Goal: Task Accomplishment & Management: Complete application form

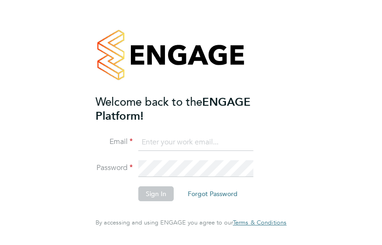
type input "oli.thomas@novaeducation.net"
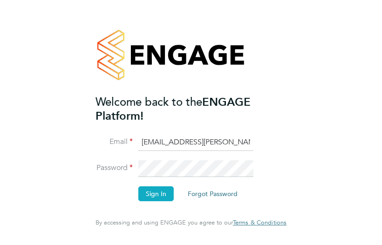
click at [155, 192] on button "Sign In" at bounding box center [155, 193] width 35 height 15
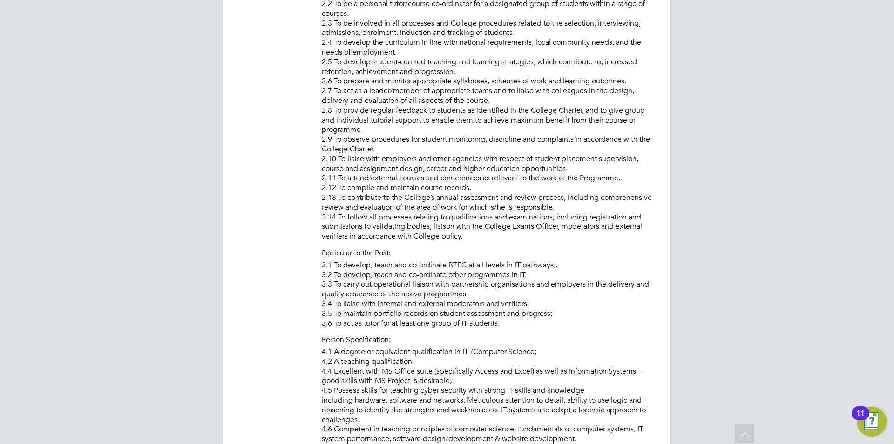
drag, startPoint x: 714, startPoint y: 240, endPoint x: 705, endPoint y: 326, distance: 86.2
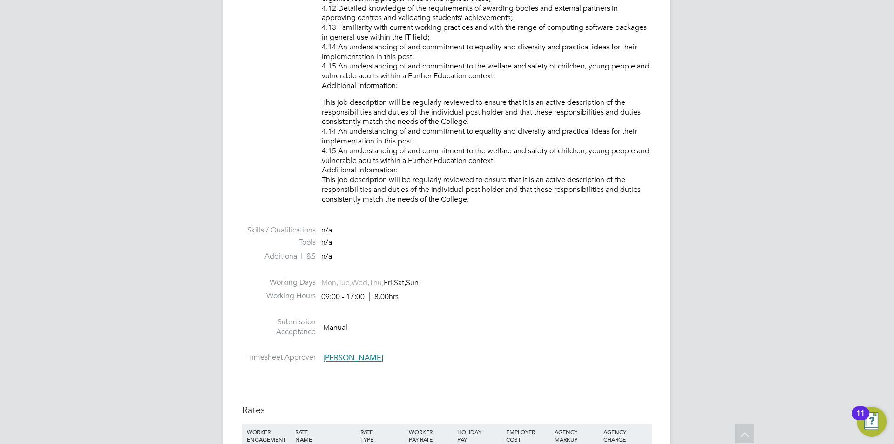
scroll to position [1320, 0]
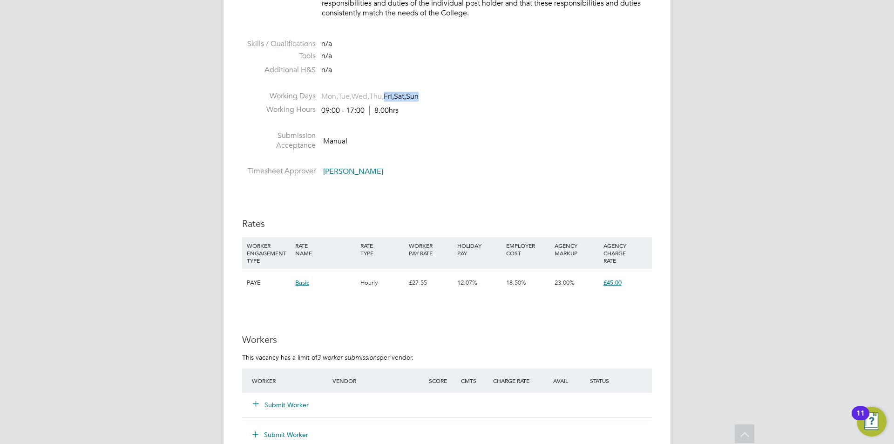
drag, startPoint x: 394, startPoint y: 98, endPoint x: 451, endPoint y: 100, distance: 56.8
click at [381, 100] on li "Working Days Mon, Tue, Wed, Thu, Fri, Sat, Sun" at bounding box center [447, 98] width 410 height 14
click at [381, 115] on li "Working Hours 09:00 - 17:00 8.00hrs" at bounding box center [447, 112] width 410 height 14
drag, startPoint x: 394, startPoint y: 99, endPoint x: 443, endPoint y: 102, distance: 49.0
click at [381, 99] on li "Working Days Mon, Tue, Wed, Thu, Fri, Sat, Sun" at bounding box center [447, 98] width 410 height 14
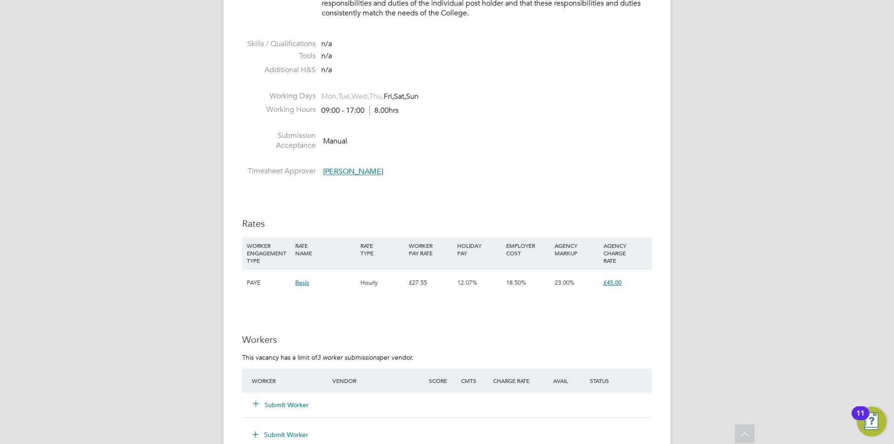
click at [381, 105] on li "Working Hours 09:00 - 17:00 8.00hrs" at bounding box center [447, 112] width 410 height 14
drag, startPoint x: 319, startPoint y: 95, endPoint x: 392, endPoint y: 97, distance: 72.2
click at [381, 97] on li "Working Days Mon, Tue, Wed, Thu, Fri, Sat, Sun" at bounding box center [447, 98] width 410 height 14
click at [381, 123] on li at bounding box center [447, 125] width 410 height 12
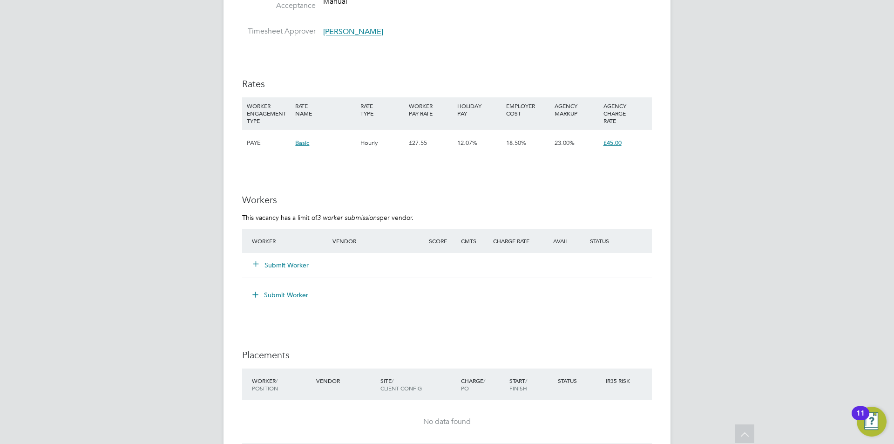
click at [301, 244] on button "Submit Worker" at bounding box center [281, 264] width 56 height 9
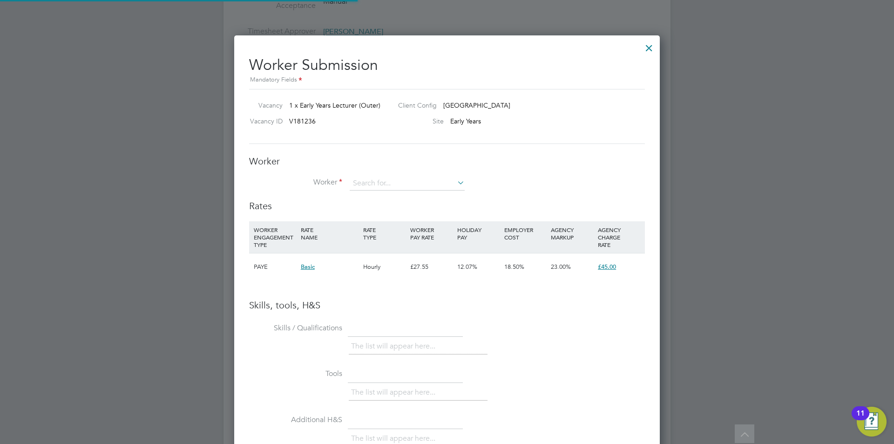
scroll to position [589, 426]
click at [381, 179] on input at bounding box center [407, 183] width 115 height 14
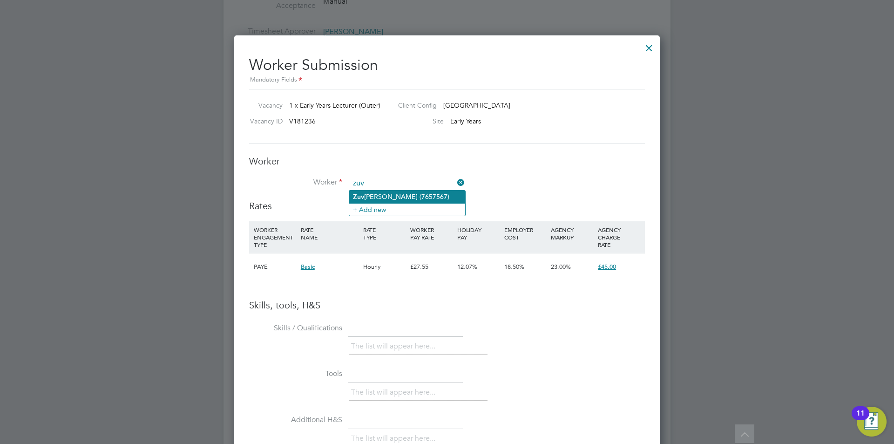
click at [381, 194] on li "Zuv [PERSON_NAME] (7657567)" at bounding box center [407, 196] width 116 height 13
type input "[PERSON_NAME] (7657567)"
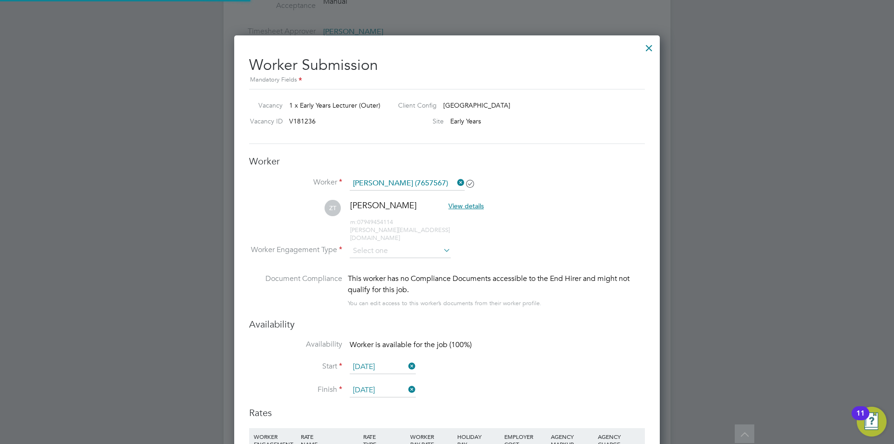
scroll to position [795, 426]
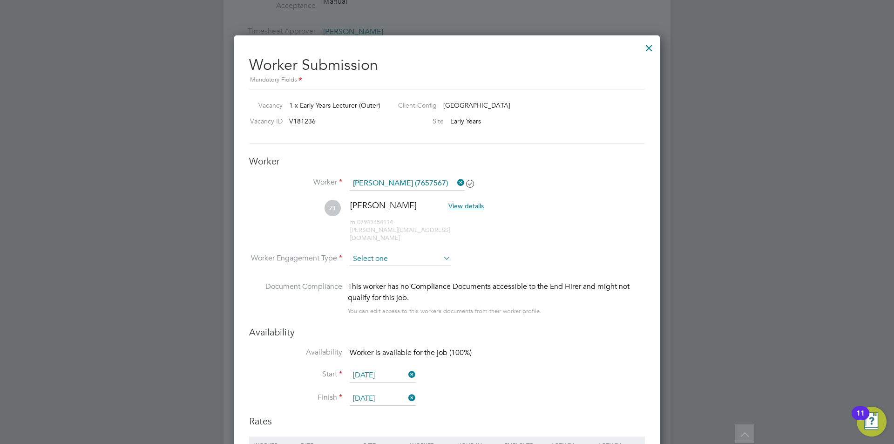
click at [381, 244] on input at bounding box center [400, 259] width 101 height 14
click at [381, 244] on li "Contract" at bounding box center [400, 264] width 102 height 12
type input "Contract"
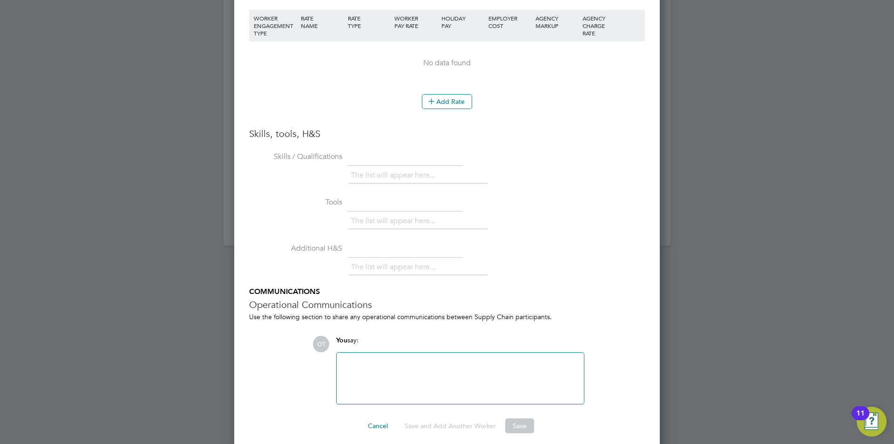
scroll to position [1700, 0]
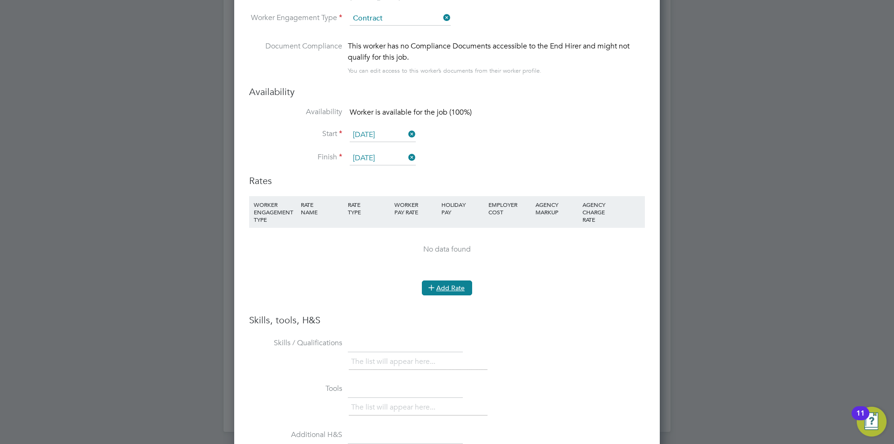
click at [381, 244] on button "Add Rate" at bounding box center [447, 287] width 50 height 15
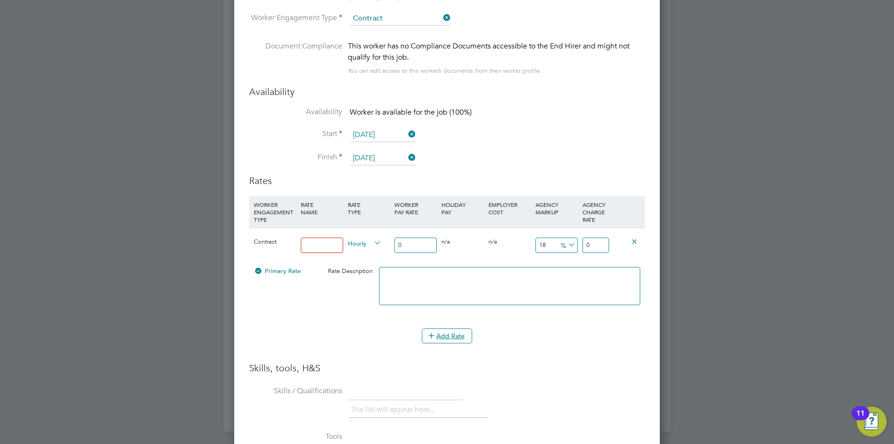
click at [336, 238] on input at bounding box center [322, 244] width 42 height 15
type input "Basic"
click at [381, 238] on input "0" at bounding box center [415, 244] width 42 height 15
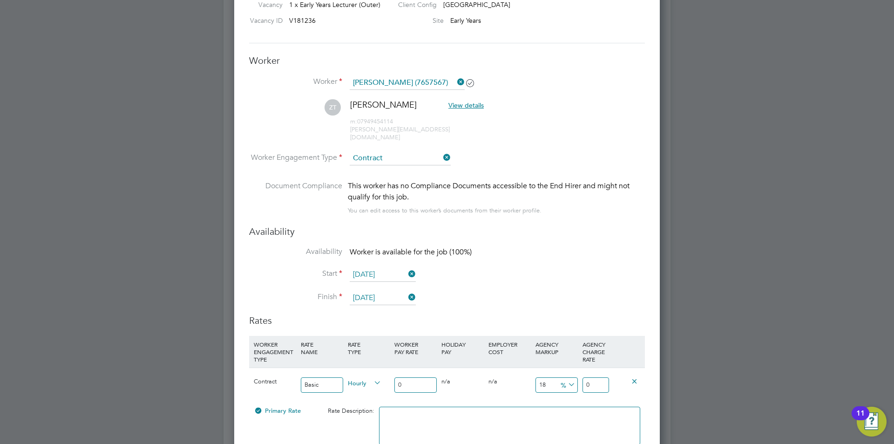
scroll to position [1606, 0]
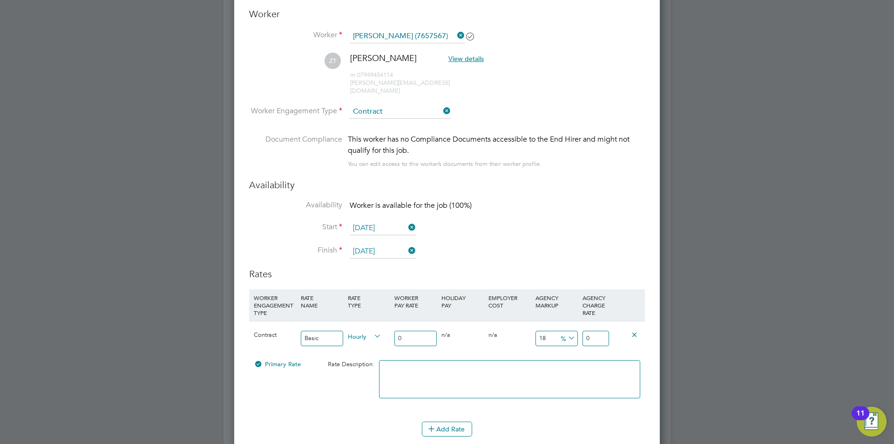
click at [381, 244] on input "0" at bounding box center [415, 338] width 42 height 15
type input "3"
type input "3.54"
type input "35"
type input "41.3"
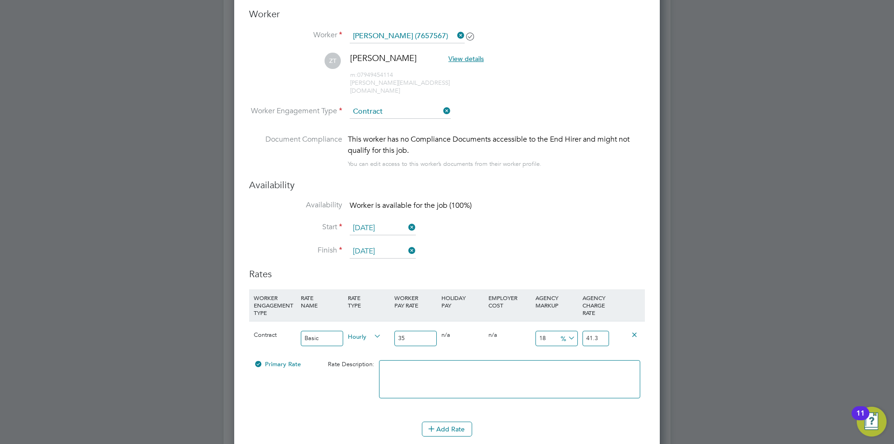
type input "35"
click at [381, 244] on div "0 n/a" at bounding box center [462, 334] width 47 height 27
drag, startPoint x: 603, startPoint y: 331, endPoint x: 573, endPoint y: 328, distance: 30.9
click at [381, 244] on div "Contract Basic Hourly 35 0 n/a 0 n/a 18 6.3 % 41.3" at bounding box center [447, 338] width 396 height 34
type input "-85.71428571428571"
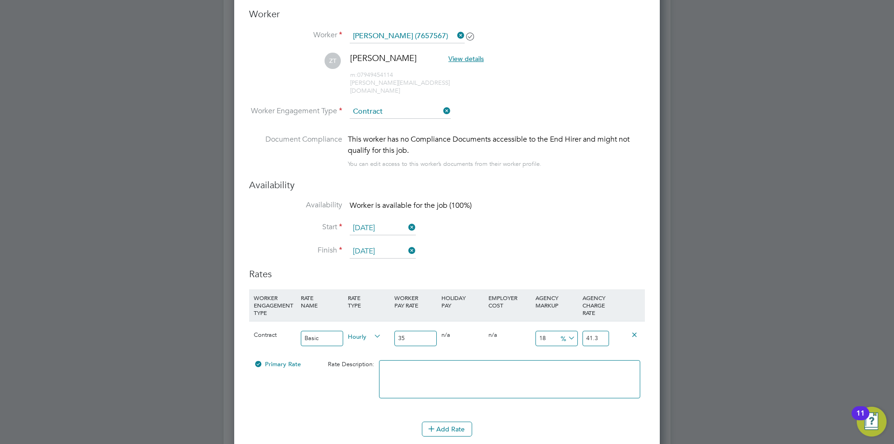
type input "5"
type input "42.857142857142854"
type input "50"
click at [381, 244] on div "0 n/a" at bounding box center [509, 334] width 47 height 27
click at [381, 244] on div "50" at bounding box center [595, 338] width 31 height 34
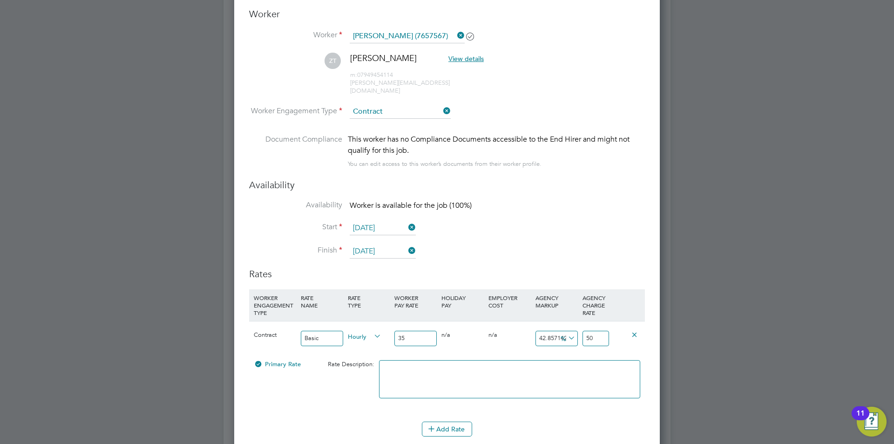
click at [381, 244] on div "0 n/a" at bounding box center [509, 334] width 47 height 27
click at [381, 244] on input "42.857142857142854" at bounding box center [556, 338] width 42 height 15
click at [381, 244] on icon at bounding box center [566, 338] width 0 height 13
click at [381, 244] on div "0 n/a" at bounding box center [509, 334] width 47 height 27
click at [381, 244] on icon at bounding box center [566, 338] width 0 height 13
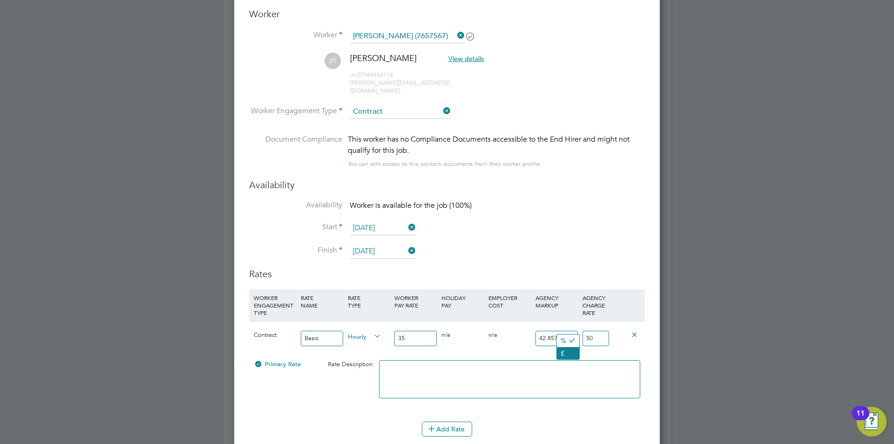
click at [381, 244] on li "£" at bounding box center [568, 353] width 22 height 12
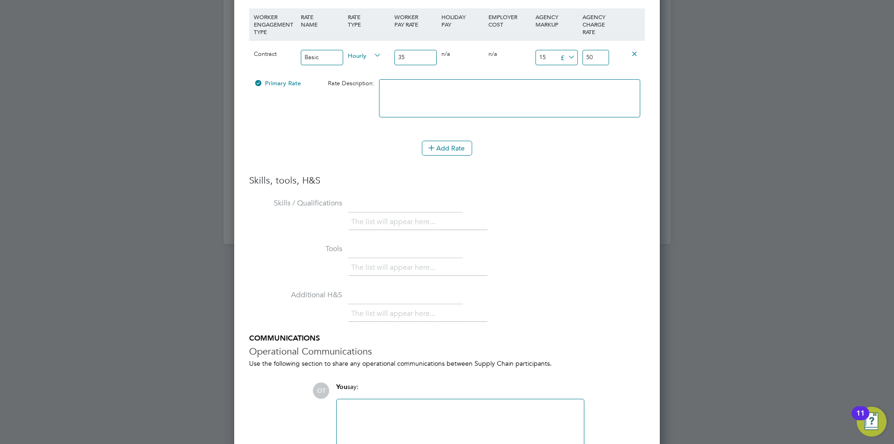
scroll to position [1934, 0]
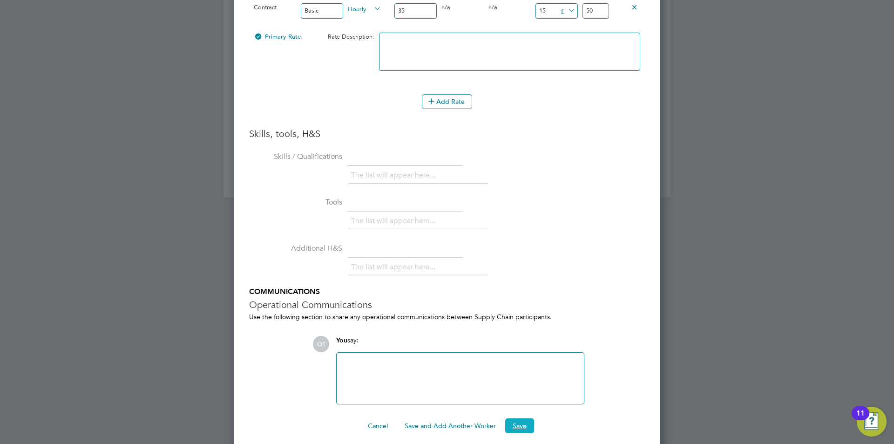
click at [381, 244] on button "Save" at bounding box center [519, 425] width 29 height 15
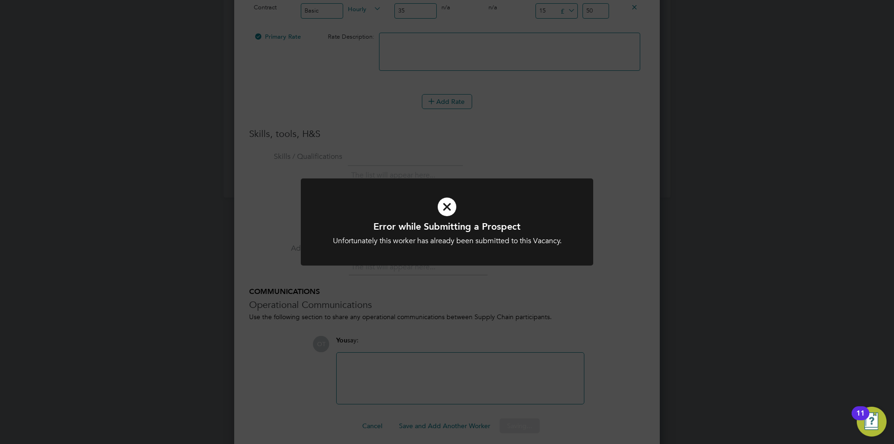
click at [381, 244] on div "Error while Submitting a Prospect Unfortunately this worker has already been su…" at bounding box center [447, 227] width 292 height 98
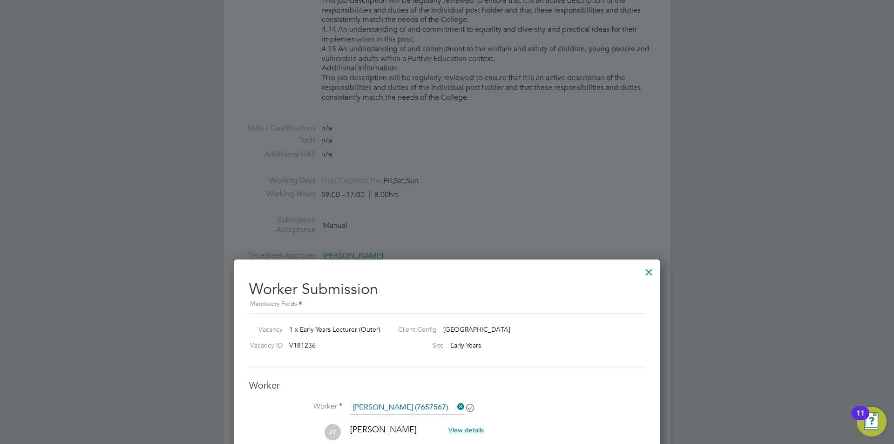
click at [381, 244] on div at bounding box center [649, 269] width 17 height 17
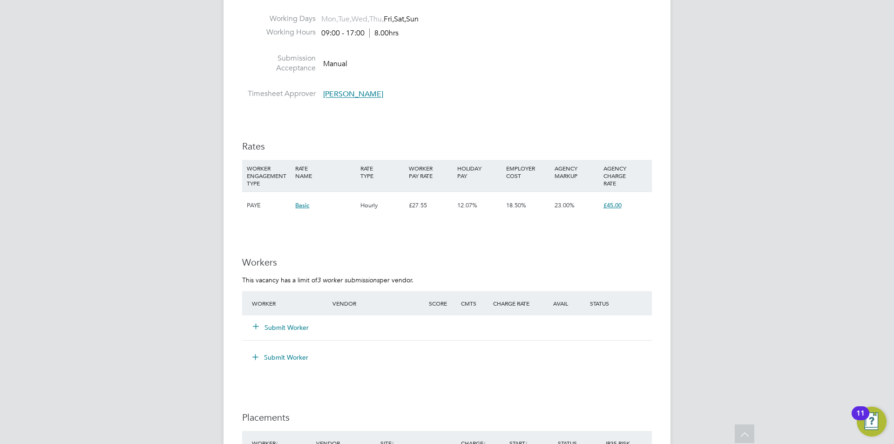
scroll to position [1443, 0]
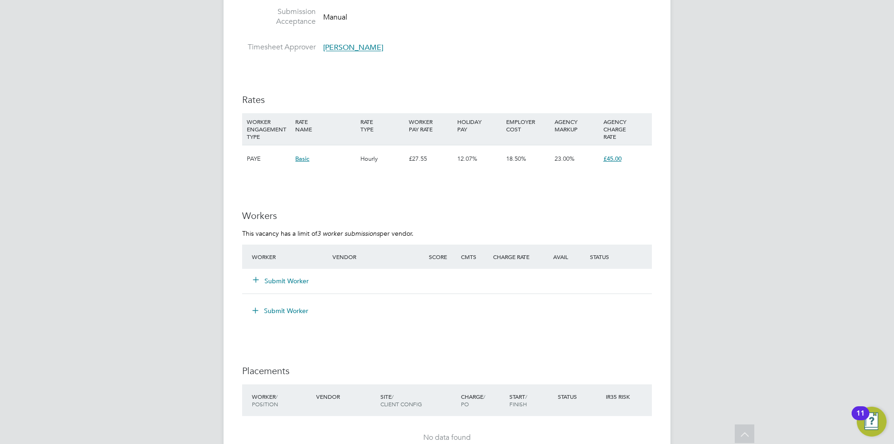
click at [271, 244] on button "Submit Worker" at bounding box center [281, 280] width 56 height 9
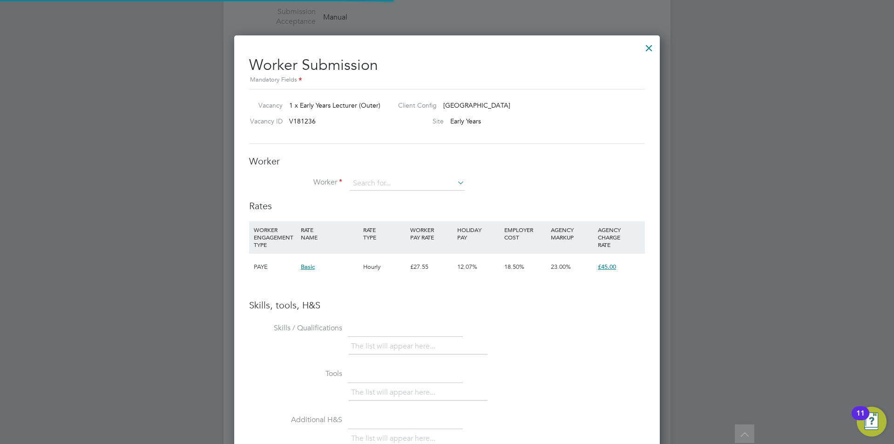
scroll to position [589, 426]
click at [381, 183] on input at bounding box center [407, 183] width 115 height 14
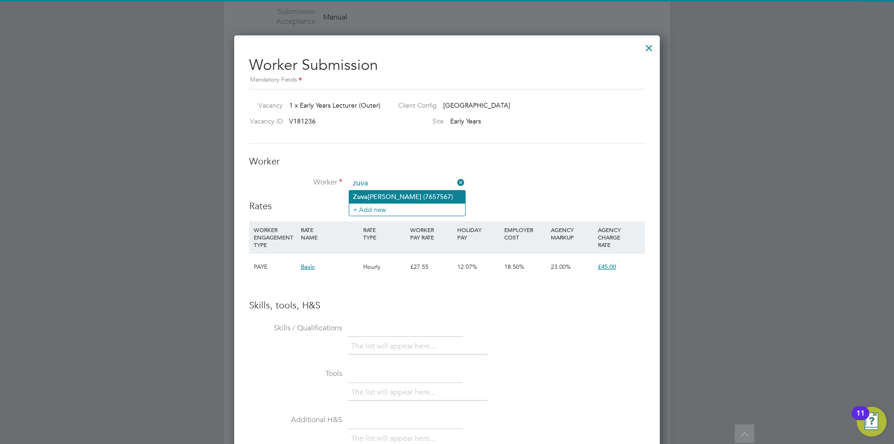
click at [381, 199] on li "Zuva [PERSON_NAME] (7657567)" at bounding box center [407, 196] width 116 height 13
type input "[PERSON_NAME] (7657567)"
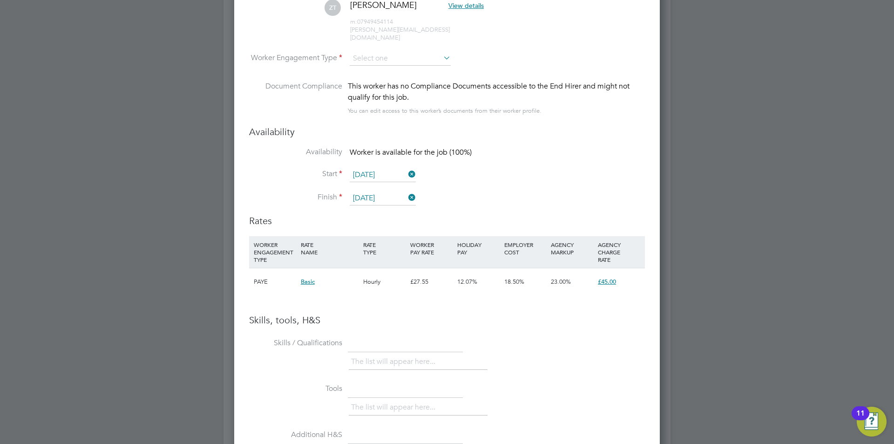
scroll to position [1551, 0]
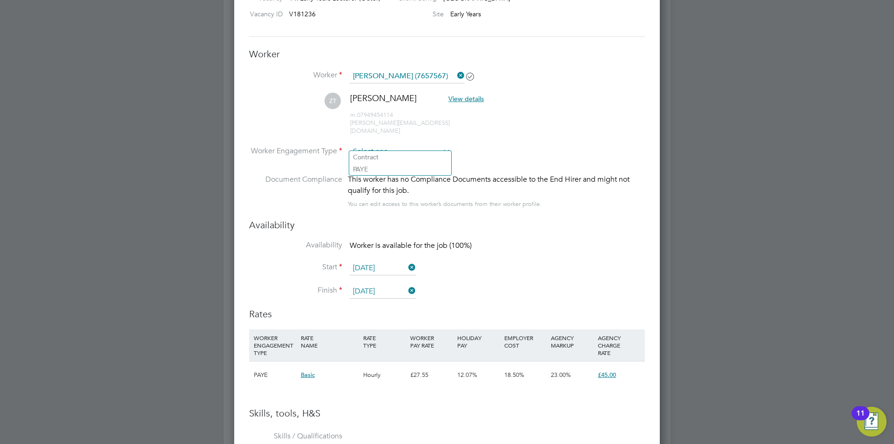
click at [381, 145] on input at bounding box center [400, 152] width 101 height 14
click at [381, 157] on li "Contract" at bounding box center [400, 157] width 102 height 12
type input "Contract"
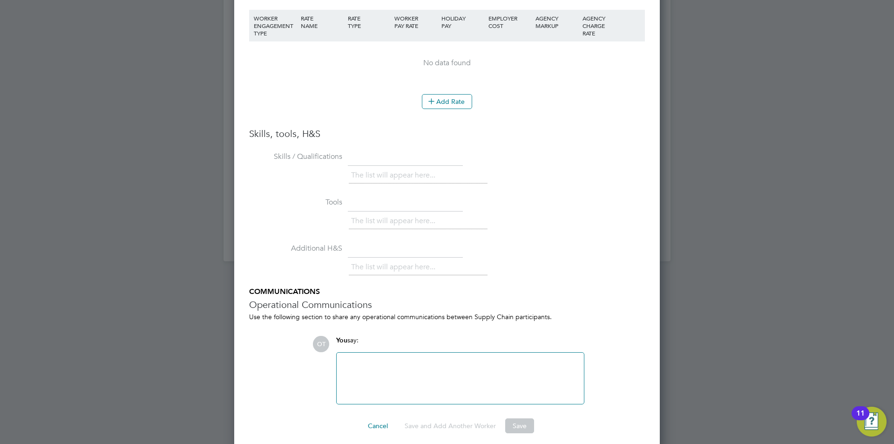
scroll to position [1684, 0]
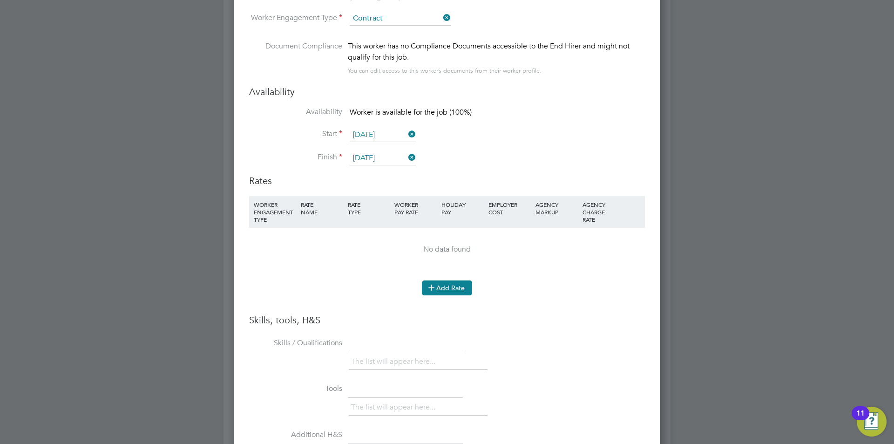
click at [381, 244] on button "Add Rate" at bounding box center [447, 287] width 50 height 15
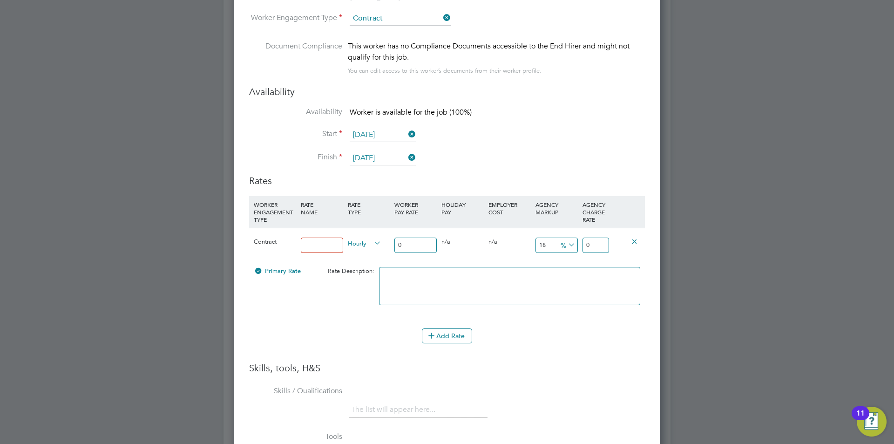
click at [327, 242] on input at bounding box center [322, 244] width 42 height 15
type input "Basic"
drag, startPoint x: 403, startPoint y: 238, endPoint x: 407, endPoint y: 240, distance: 5.2
click at [381, 239] on input "0" at bounding box center [415, 244] width 42 height 15
drag, startPoint x: 405, startPoint y: 241, endPoint x: 382, endPoint y: 241, distance: 22.8
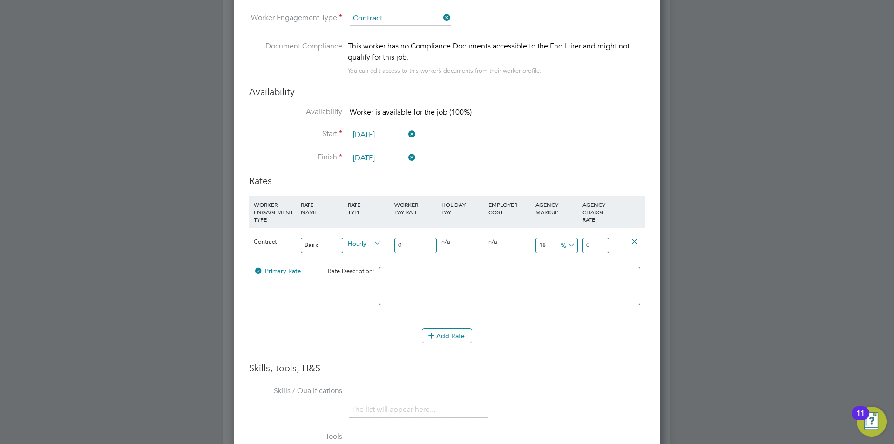
click at [381, 241] on div "Contract Basic Hourly 0 0 n/a 0 n/a 18 0 % 0" at bounding box center [447, 245] width 396 height 34
type input "3"
type input "3.54"
type input "35"
type input "41.3"
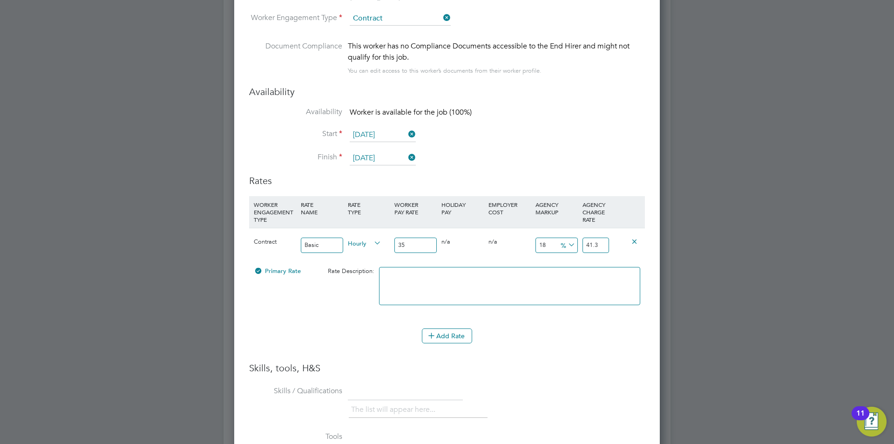
type input "35"
click at [381, 239] on input "41.3" at bounding box center [596, 244] width 27 height 15
type input "17.142857142857142"
type input "4"
type input "-88.57142857142857"
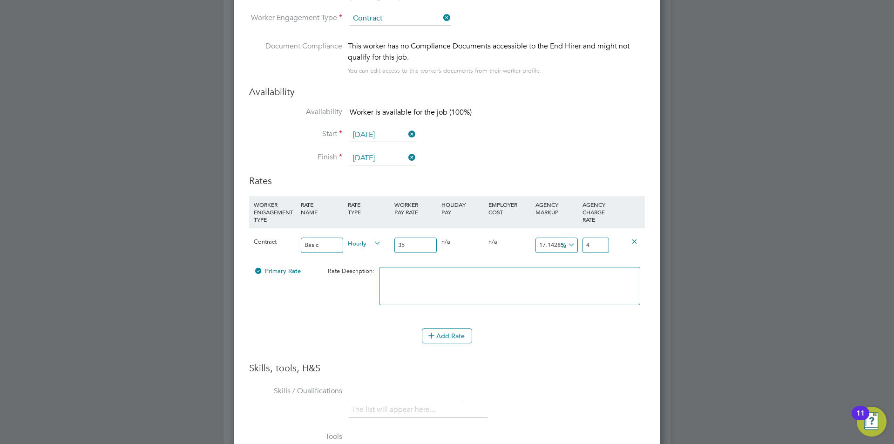
type input "-31"
type input "28.571428571428573"
type input "10"
type input "45"
type input "1185.7142857142858"
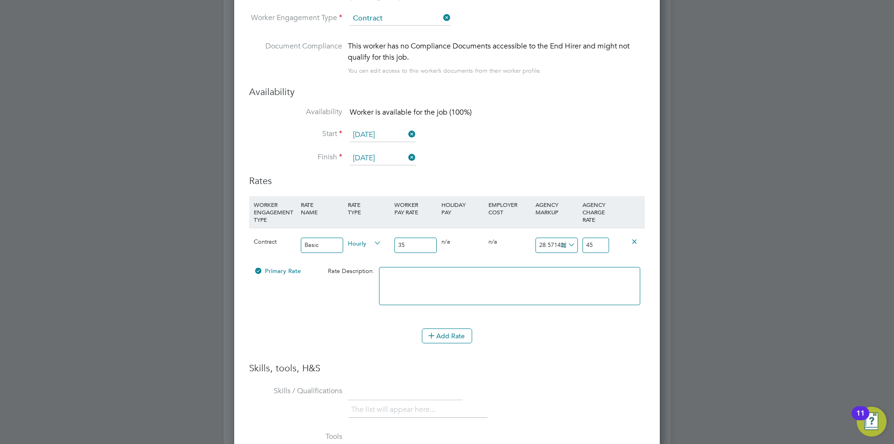
type input "415"
type input "450"
type input "415.00000000000006"
type input "450.00000000000006"
click at [381, 243] on input "1185.7142857142858" at bounding box center [556, 244] width 42 height 15
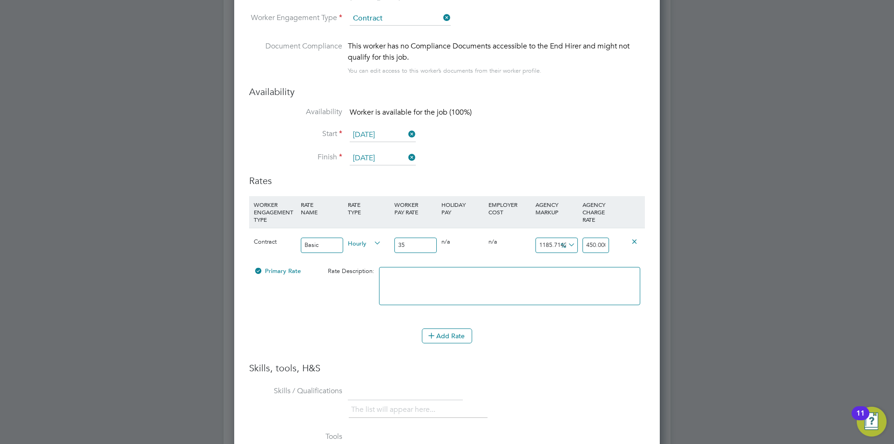
click at [381, 238] on icon at bounding box center [566, 244] width 0 height 13
click at [381, 244] on li "£" at bounding box center [568, 260] width 22 height 12
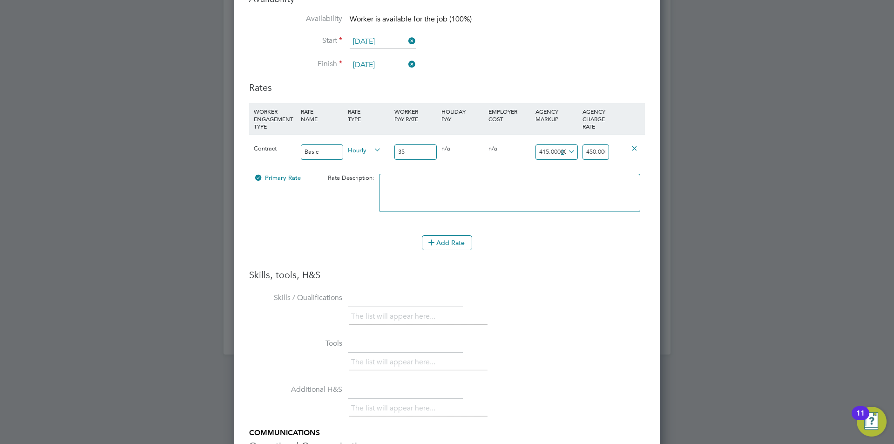
scroll to position [1918, 0]
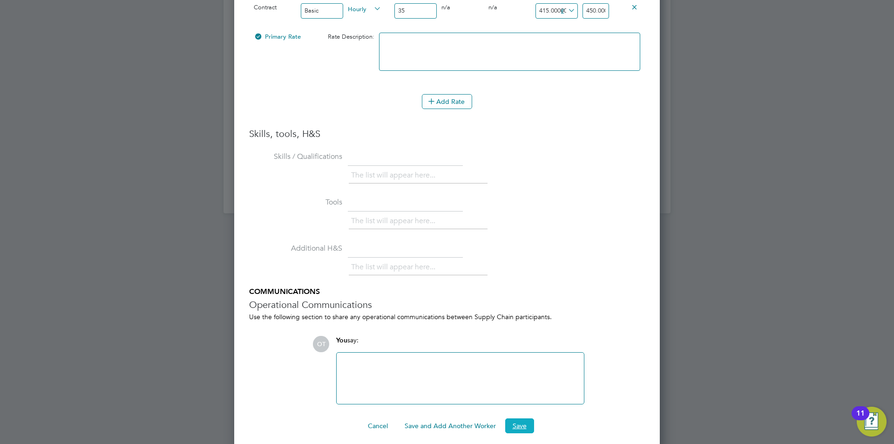
click at [381, 244] on button "Save" at bounding box center [519, 425] width 29 height 15
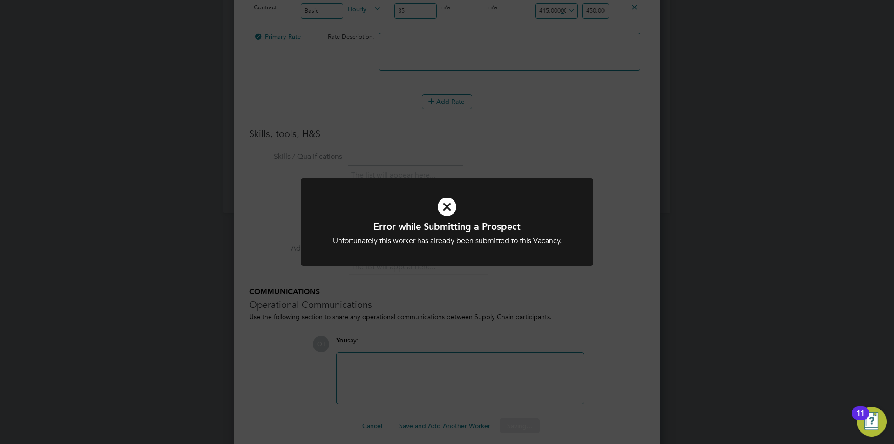
click at [381, 244] on div "Error while Submitting a Prospect Unfortunately this worker has already been su…" at bounding box center [447, 222] width 894 height 444
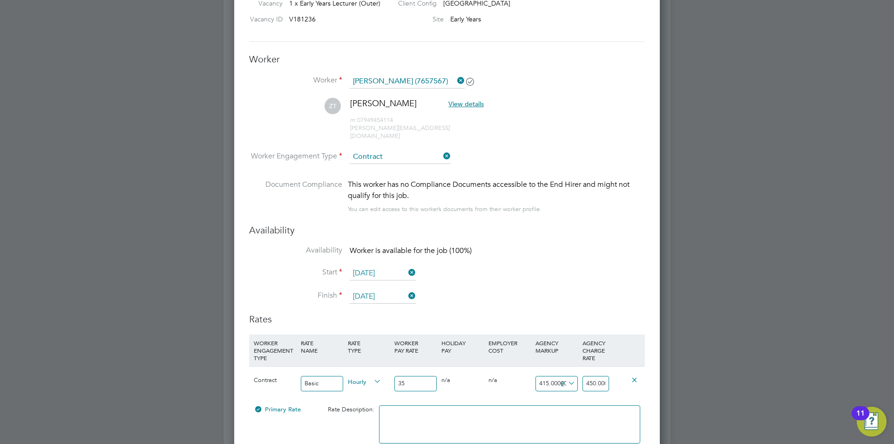
scroll to position [1359, 0]
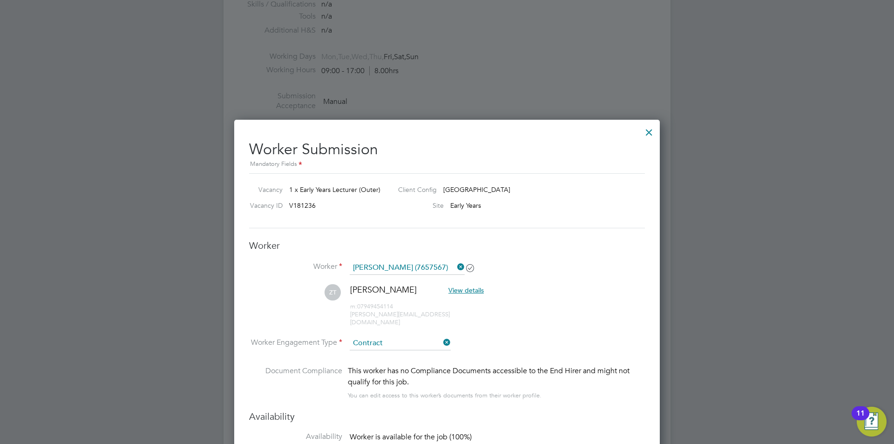
click at [381, 134] on div at bounding box center [649, 130] width 17 height 17
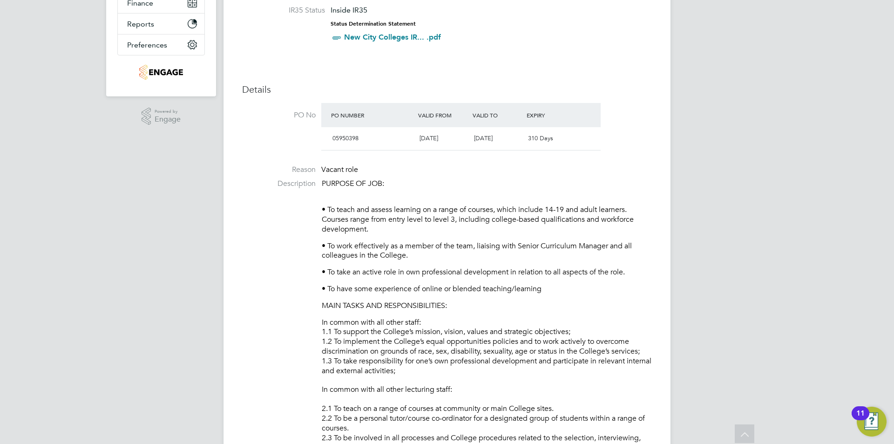
scroll to position [0, 0]
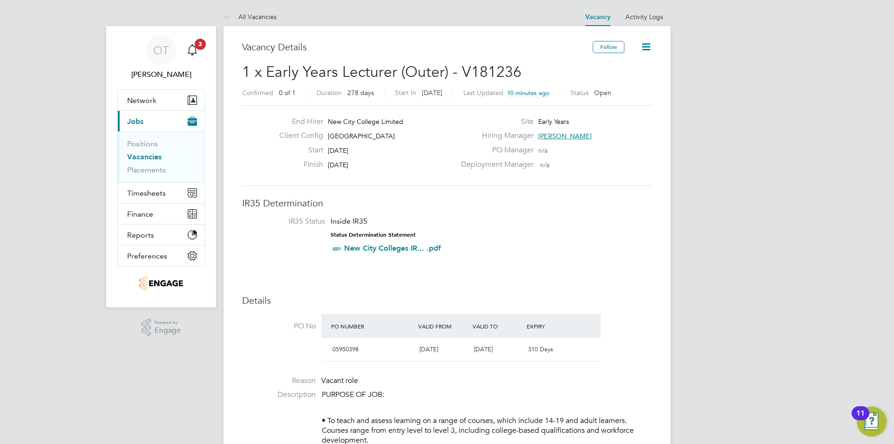
drag, startPoint x: 512, startPoint y: 97, endPoint x: 549, endPoint y: 95, distance: 37.4
click at [381, 95] on div "Last Updated 10 minutes ago" at bounding box center [511, 93] width 97 height 12
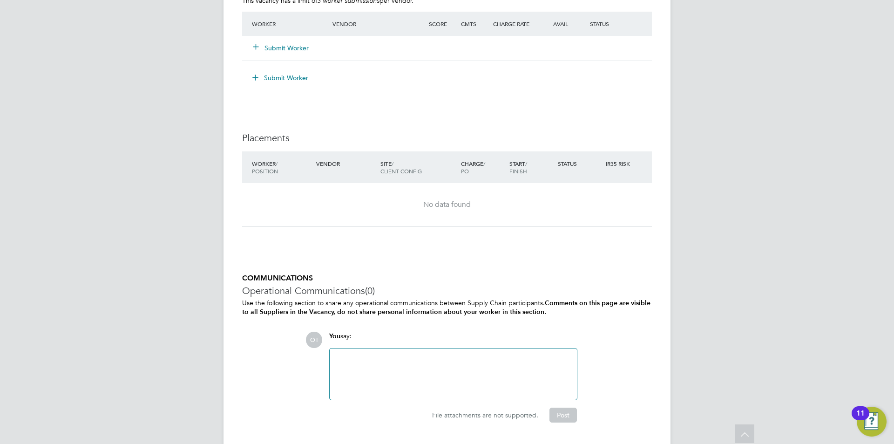
scroll to position [1537, 0]
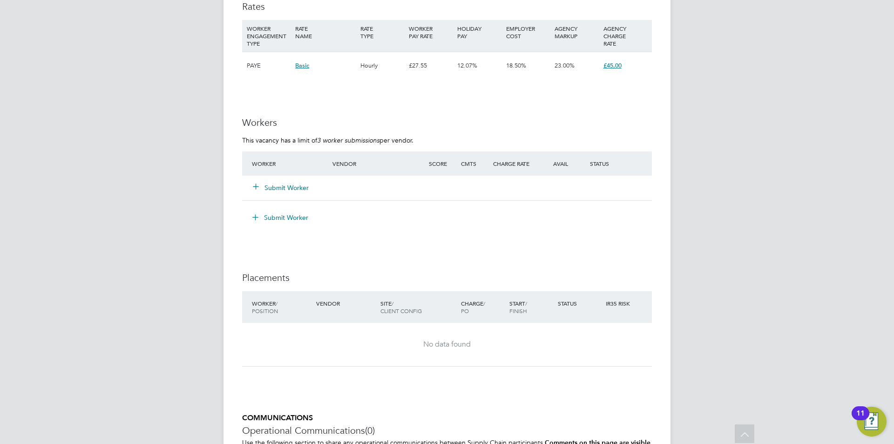
click at [296, 190] on button "Submit Worker" at bounding box center [281, 187] width 56 height 9
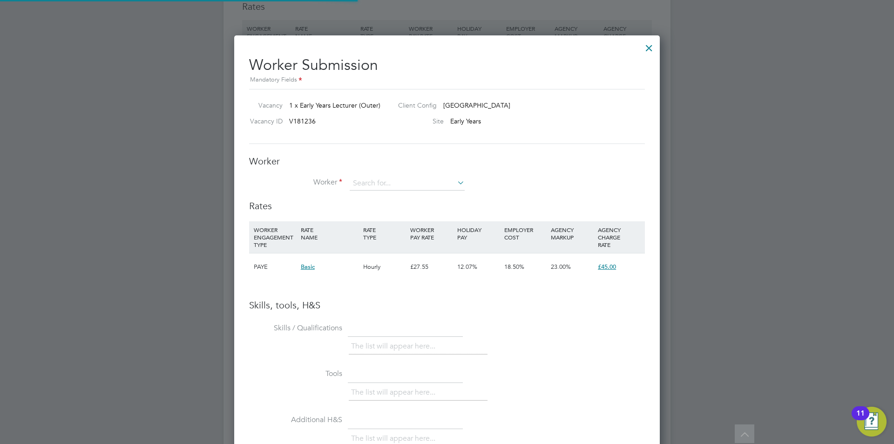
scroll to position [27, 63]
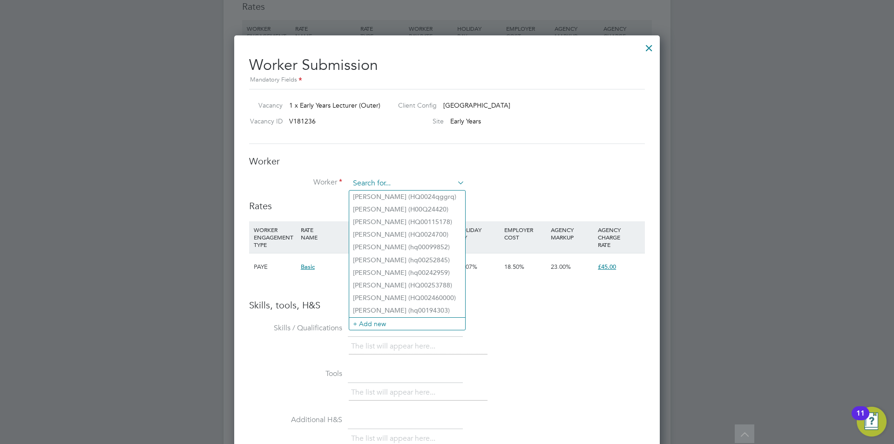
click at [381, 181] on input at bounding box center [407, 183] width 115 height 14
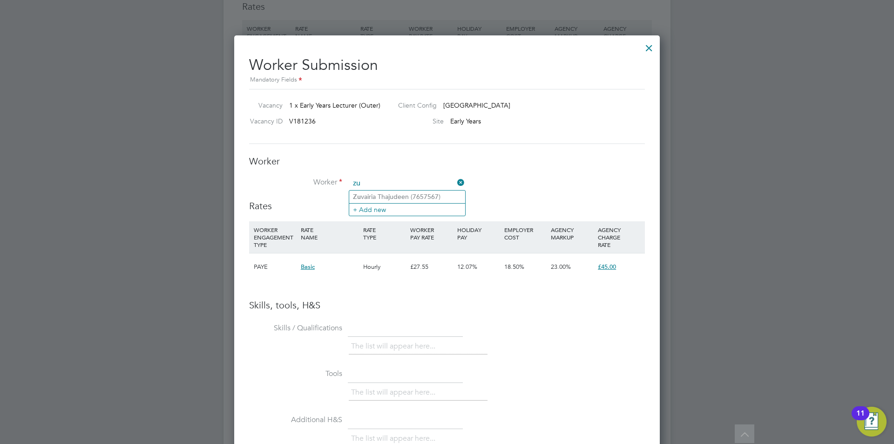
type input "z"
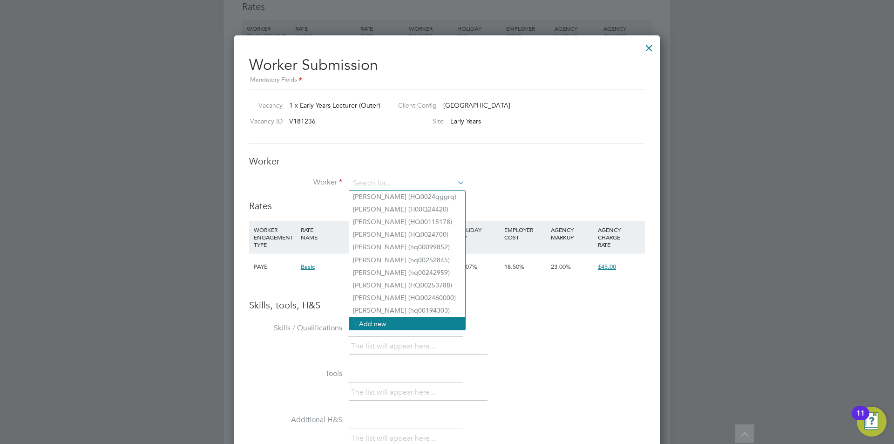
click at [381, 244] on li "+ Add new" at bounding box center [407, 323] width 116 height 13
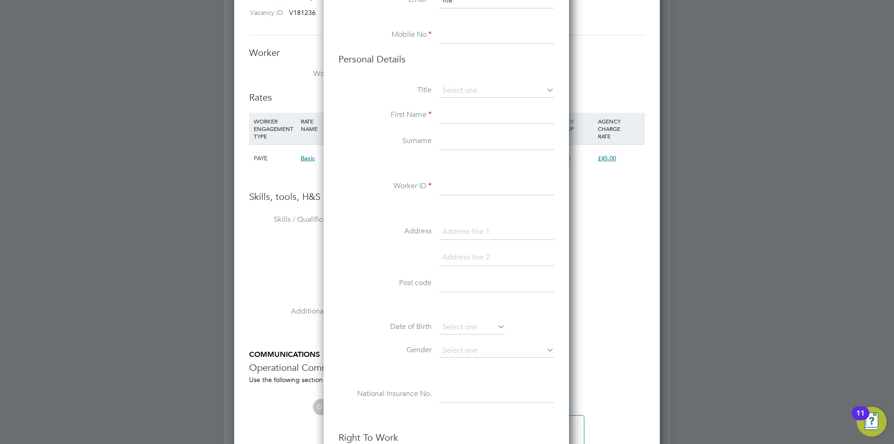
scroll to position [1552, 0]
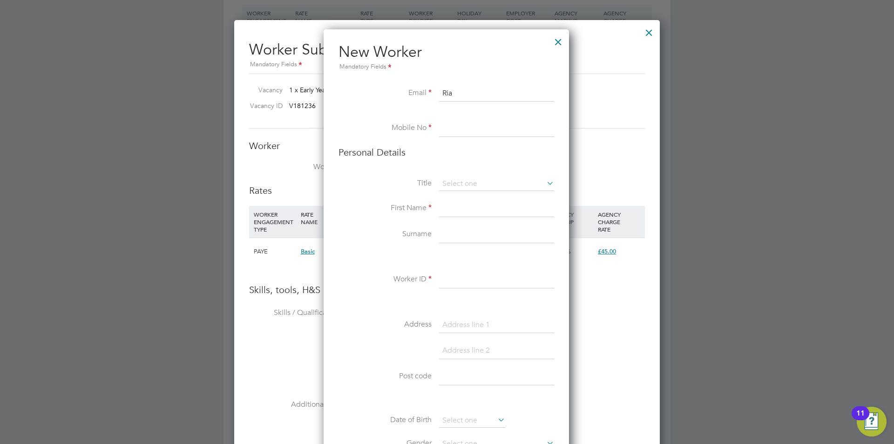
type input "Ria"
click at [381, 130] on input at bounding box center [496, 128] width 115 height 17
click at [381, 244] on input at bounding box center [496, 279] width 115 height 17
click at [381, 41] on div at bounding box center [558, 39] width 17 height 17
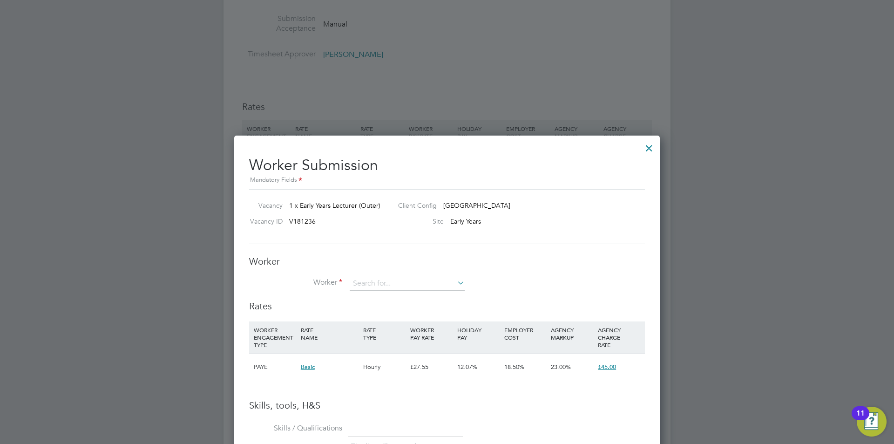
click at [381, 145] on div at bounding box center [649, 145] width 17 height 17
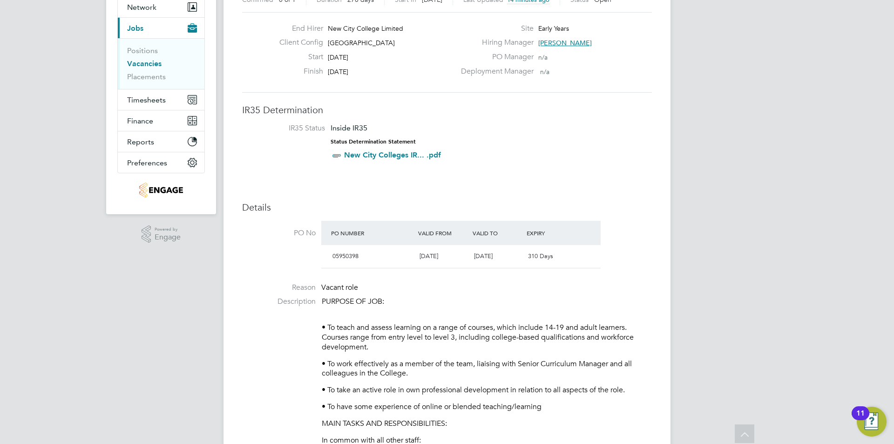
scroll to position [0, 0]
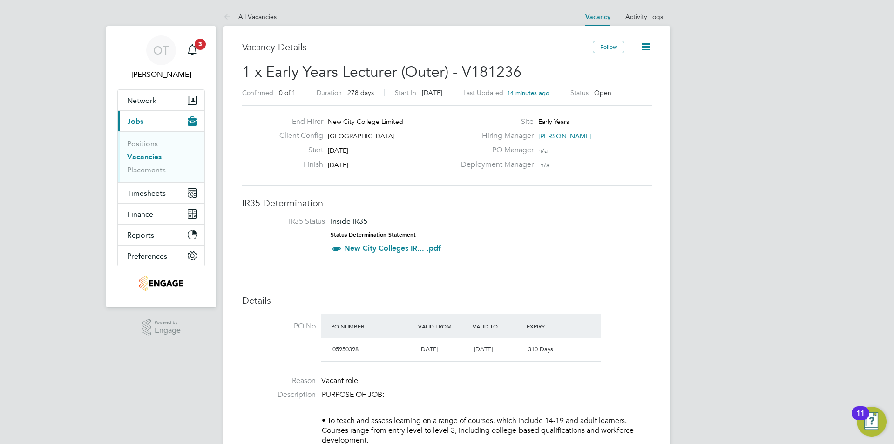
drag, startPoint x: 611, startPoint y: 134, endPoint x: 576, endPoint y: 138, distance: 35.2
click at [381, 138] on div "Hiring Manager [PERSON_NAME]" at bounding box center [555, 138] width 200 height 14
click at [381, 138] on span "[PERSON_NAME]" at bounding box center [565, 136] width 54 height 8
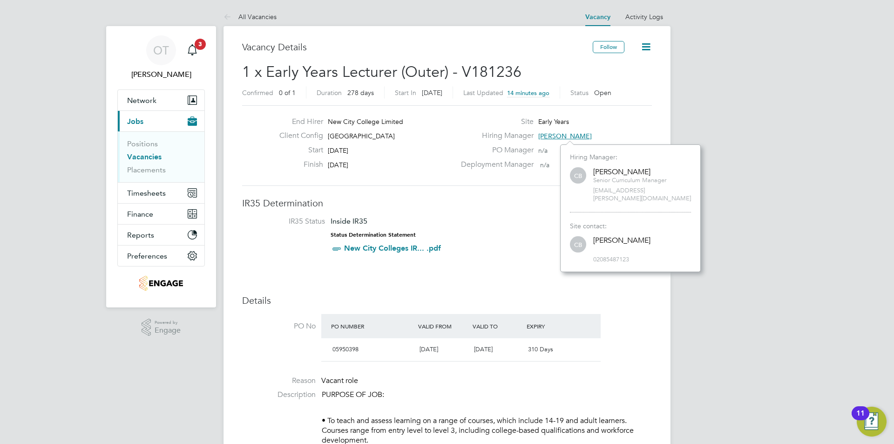
scroll to position [9, 71]
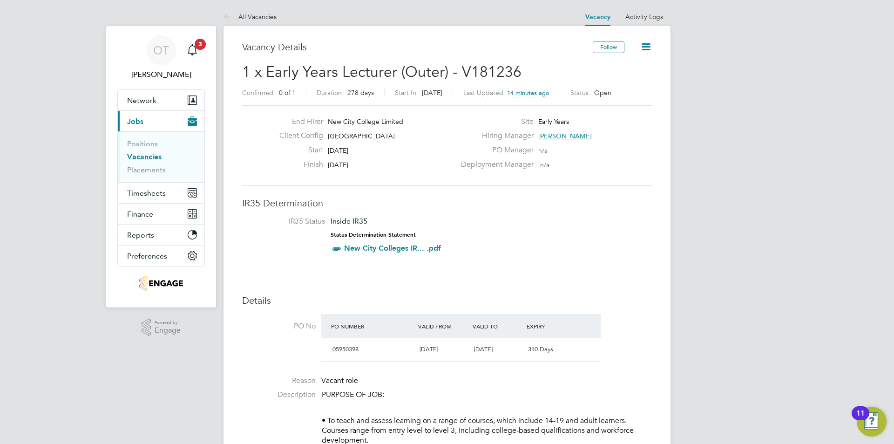
click at [381, 138] on span "[PERSON_NAME]" at bounding box center [565, 136] width 54 height 8
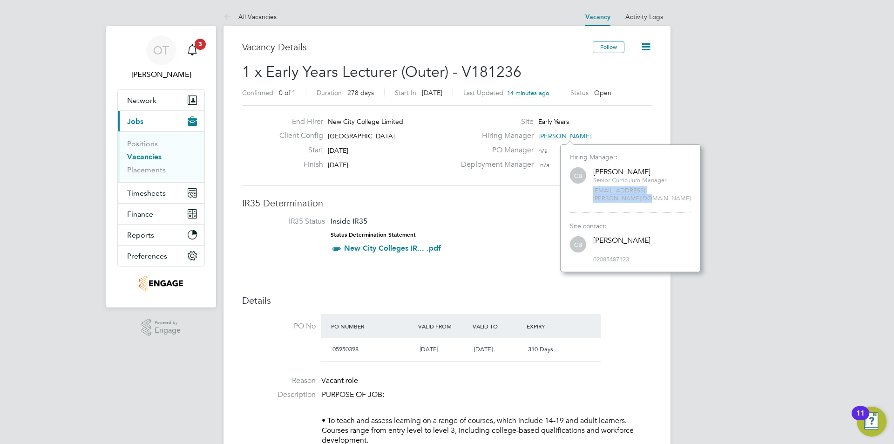
drag, startPoint x: 592, startPoint y: 192, endPoint x: 685, endPoint y: 190, distance: 92.7
click at [381, 190] on div "CB [PERSON_NAME] Senior Curriculum Manager [EMAIL_ADDRESS][PERSON_NAME][DOMAIN_…" at bounding box center [630, 184] width 121 height 37
copy span "[EMAIL_ADDRESS][PERSON_NAME][DOMAIN_NAME]"
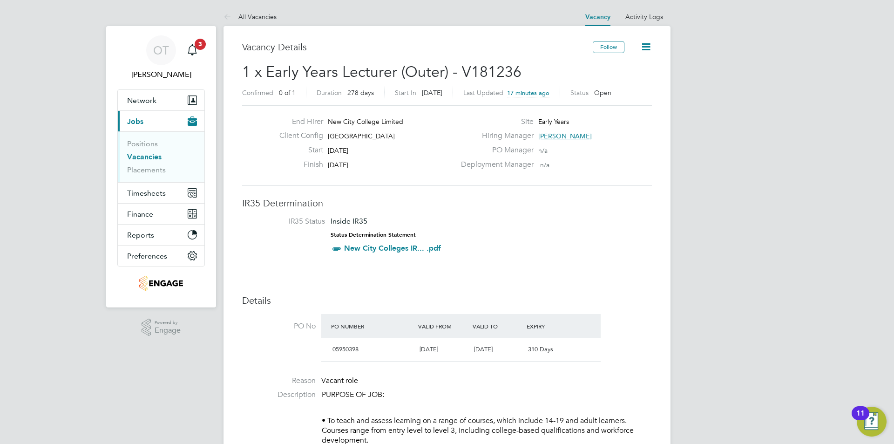
click at [381, 135] on span "[PERSON_NAME]" at bounding box center [565, 136] width 54 height 8
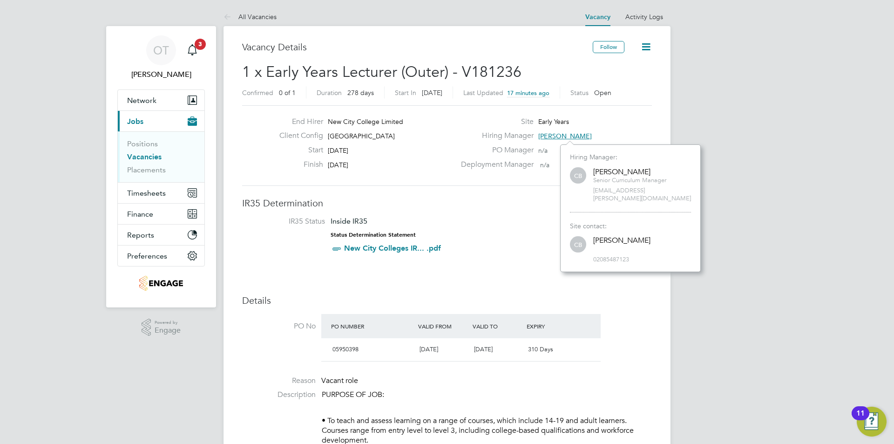
click at [381, 135] on span "[PERSON_NAME]" at bounding box center [565, 136] width 54 height 8
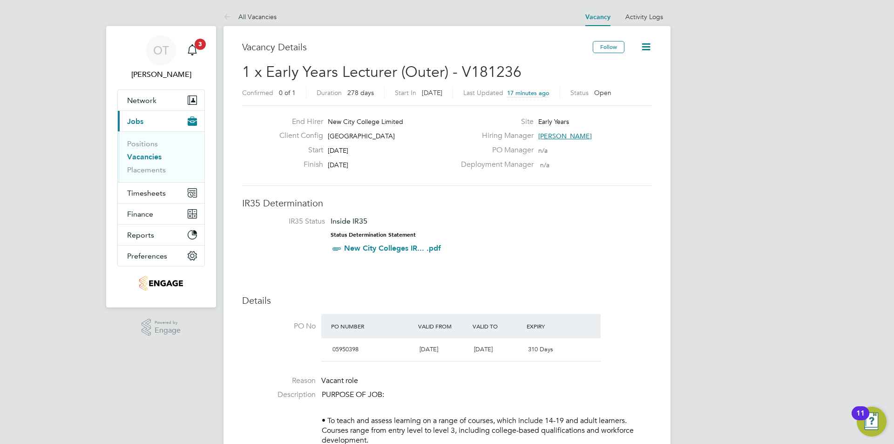
click at [381, 132] on span "[PERSON_NAME]" at bounding box center [565, 136] width 54 height 8
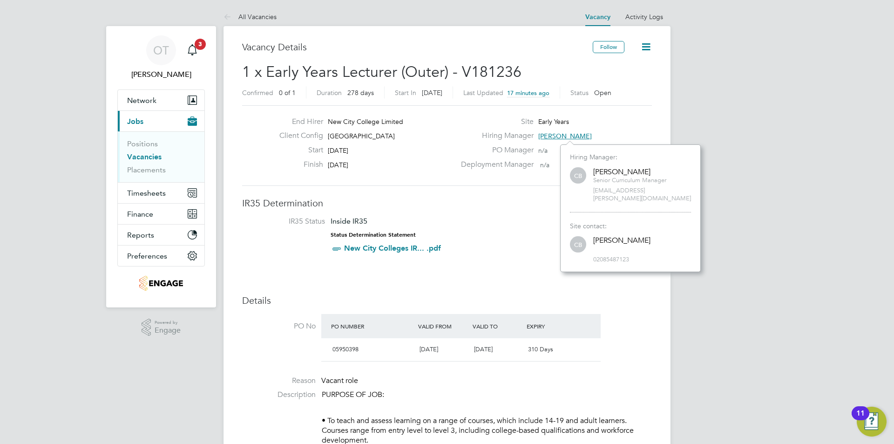
click at [381, 132] on span "[PERSON_NAME]" at bounding box center [565, 136] width 54 height 8
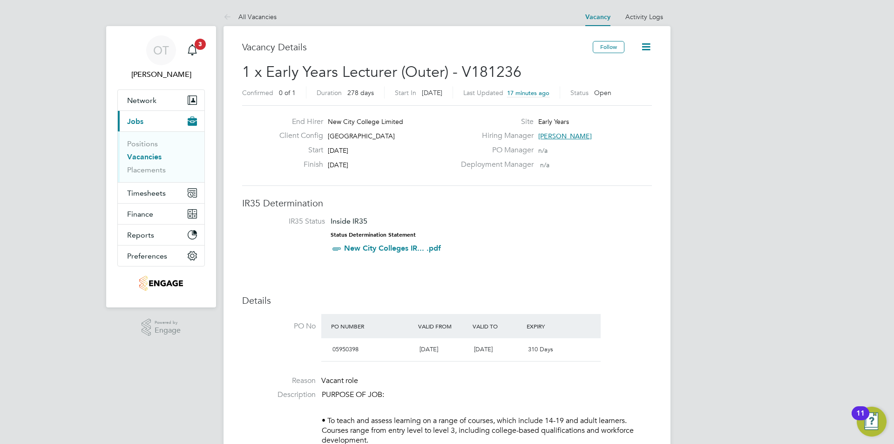
click at [381, 132] on span "[PERSON_NAME]" at bounding box center [565, 136] width 54 height 8
click at [381, 135] on span "[PERSON_NAME]" at bounding box center [565, 136] width 54 height 8
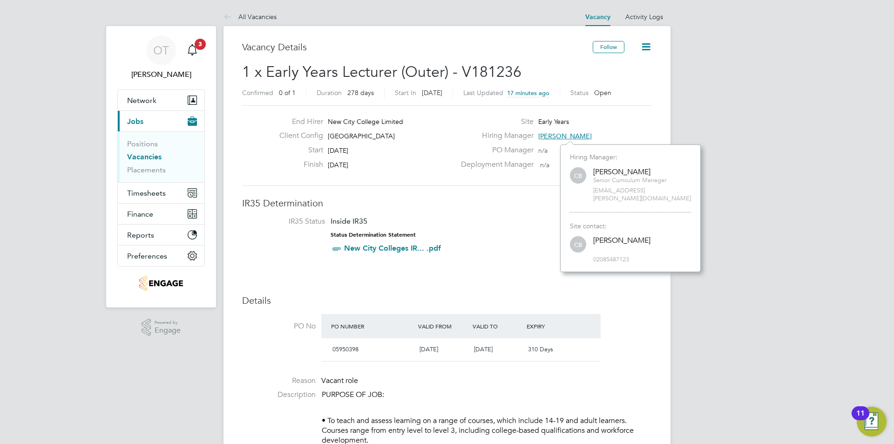
click at [381, 192] on span "[EMAIL_ADDRESS][PERSON_NAME][DOMAIN_NAME]" at bounding box center [642, 195] width 98 height 16
drag, startPoint x: 687, startPoint y: 191, endPoint x: 589, endPoint y: 193, distance: 97.8
click at [381, 193] on div "CB [PERSON_NAME] Senior Curriculum Manager [EMAIL_ADDRESS][PERSON_NAME][DOMAIN_…" at bounding box center [630, 184] width 121 height 37
copy span "[EMAIL_ADDRESS][PERSON_NAME][DOMAIN_NAME]"
